Goal: Use online tool/utility: Utilize a website feature to perform a specific function

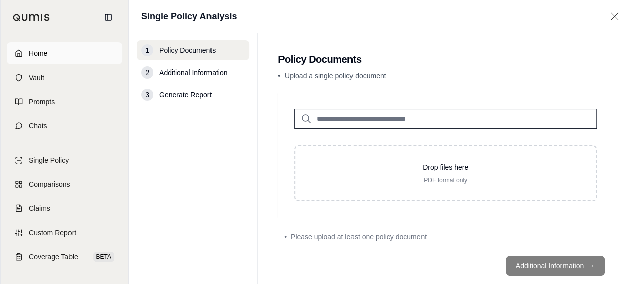
click at [39, 52] on span "Home" at bounding box center [38, 53] width 19 height 10
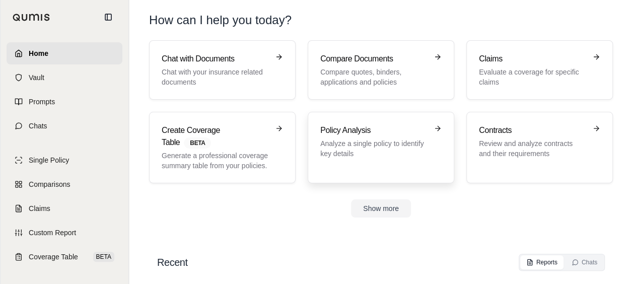
click at [351, 125] on h3 "Policy Analysis" at bounding box center [373, 130] width 107 height 12
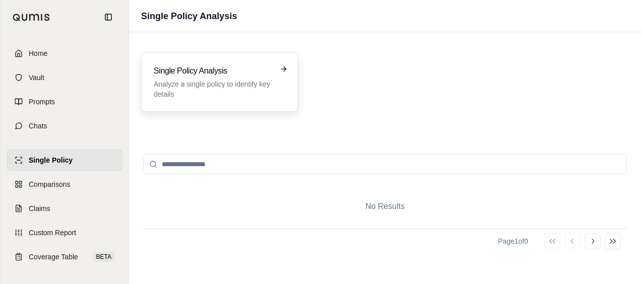
click at [255, 92] on p "Analyze a single policy to identify key details" at bounding box center [213, 89] width 118 height 20
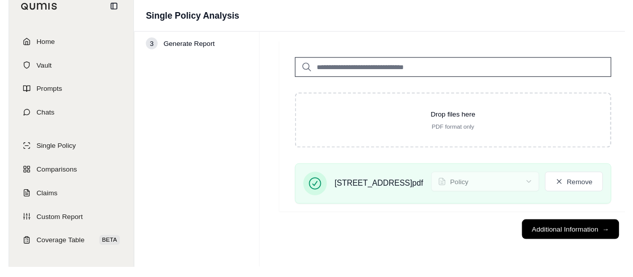
scroll to position [46, 0]
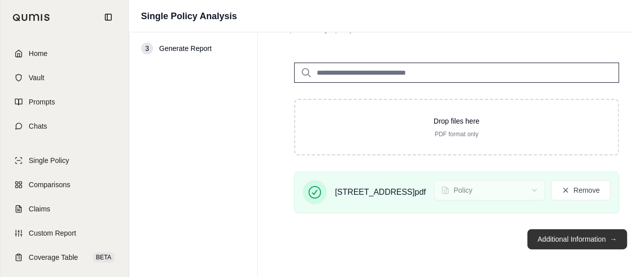
click at [559, 234] on button "Additional Information →" at bounding box center [576, 239] width 99 height 20
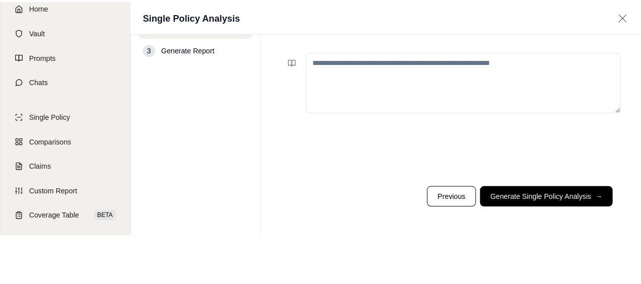
scroll to position [0, 0]
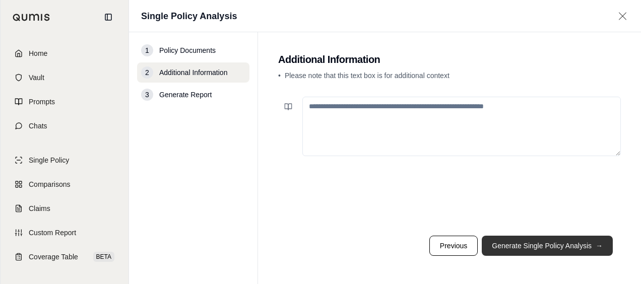
click at [561, 242] on button "Generate Single Policy Analysis →" at bounding box center [547, 246] width 131 height 20
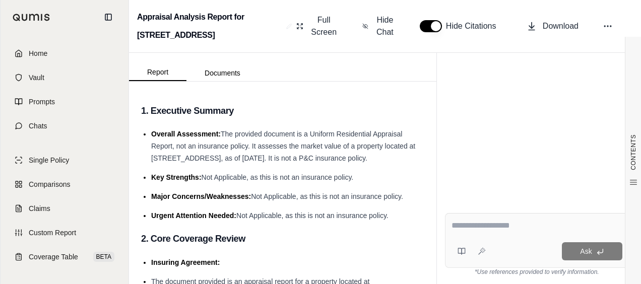
scroll to position [70, 0]
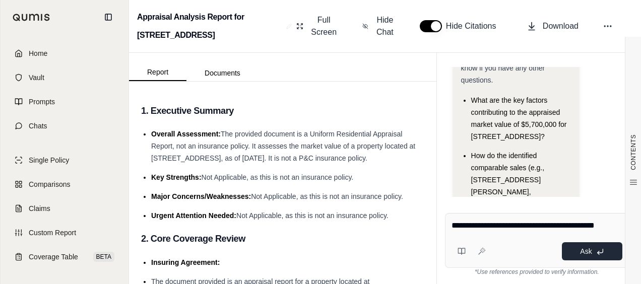
type textarea "**********"
click at [588, 253] on span "Ask" at bounding box center [586, 251] width 12 height 8
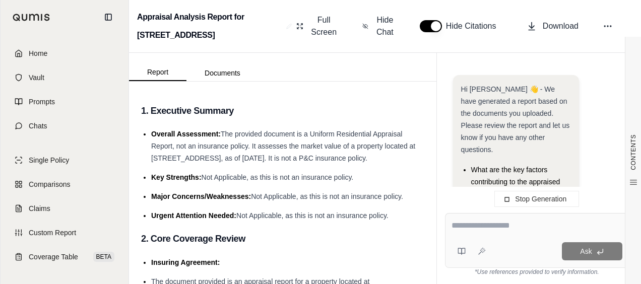
scroll to position [259, 0]
